Goal: Obtain resource: Download file/media

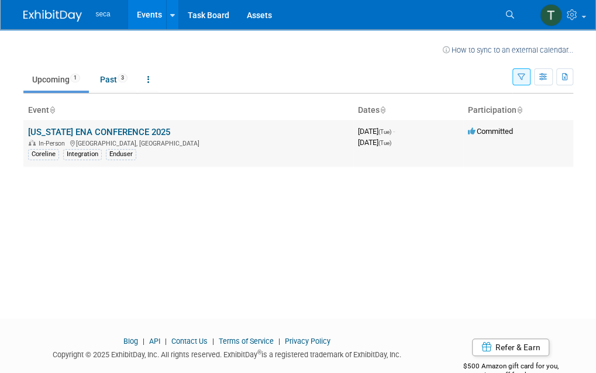
click at [82, 131] on link "[US_STATE] ENA CONFERENCE 2025" at bounding box center [99, 132] width 142 height 11
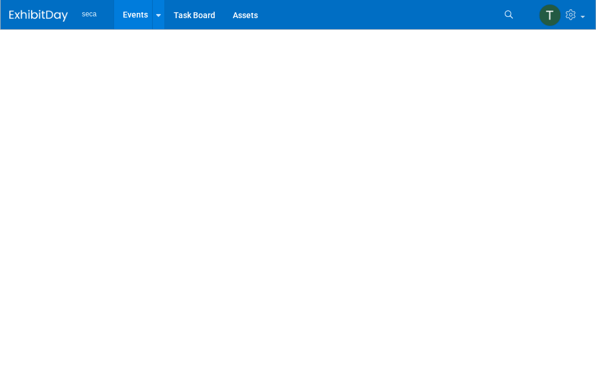
click at [199, 133] on div at bounding box center [298, 163] width 596 height 268
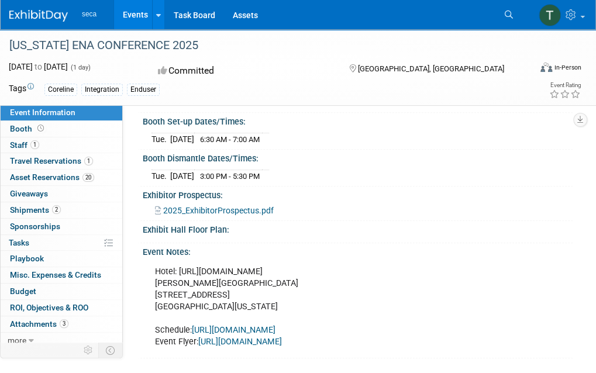
scroll to position [145, 0]
click at [239, 206] on span "2025_ExhibitorProspectus.pdf" at bounding box center [218, 210] width 111 height 9
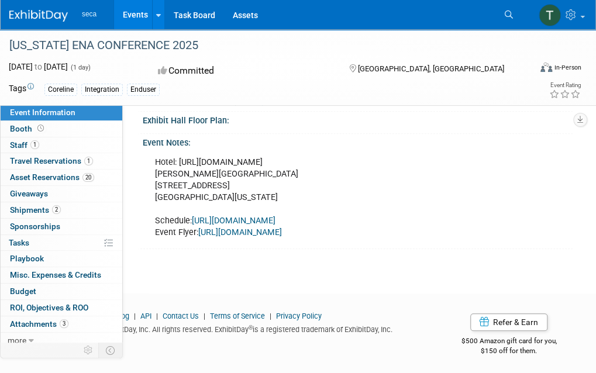
scroll to position [256, 0]
click at [233, 225] on link "[URL][DOMAIN_NAME]" at bounding box center [234, 220] width 84 height 10
